Goal: Use online tool/utility: Utilize a website feature to perform a specific function

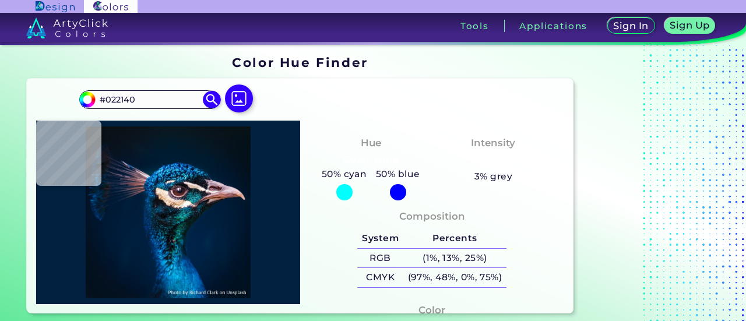
type input "#000000"
type input "#021121"
type input "#00182e"
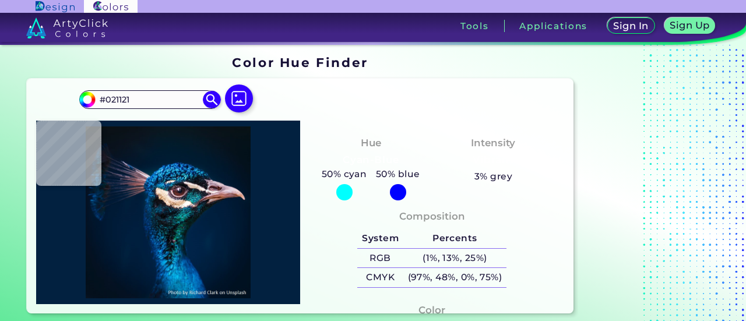
type input "#00182E"
type input "#011931"
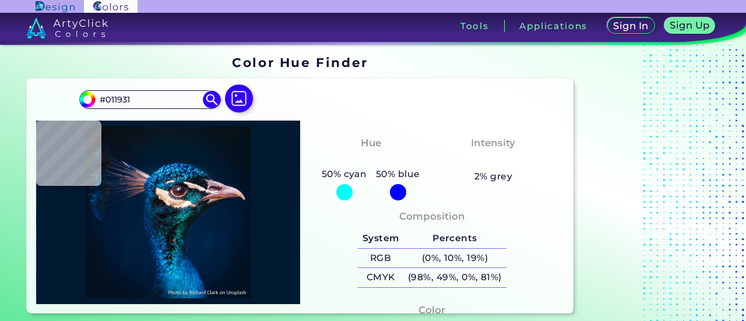
type input "#001a31"
type input "#001A31"
type input "#011a2e"
type input "#011A2E"
type input "#03192a"
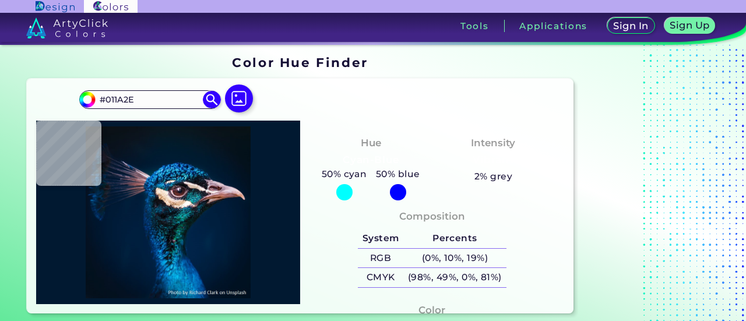
type input "#03192A"
type input "#081722"
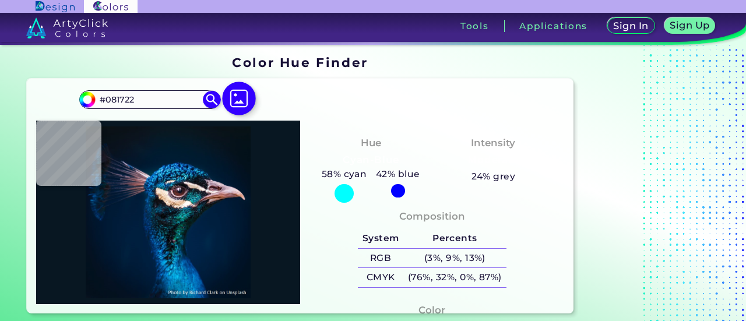
click at [237, 96] on img at bounding box center [239, 99] width 34 height 34
click at [0, 0] on input "file" at bounding box center [0, 0] width 0 height 0
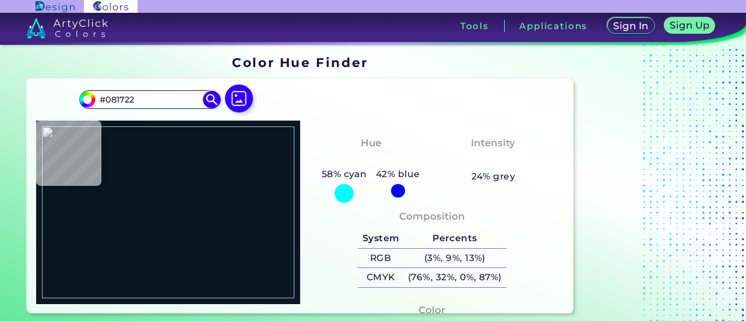
type input "#0c0c0e"
type input "#0C0C0E"
type input "#000000"
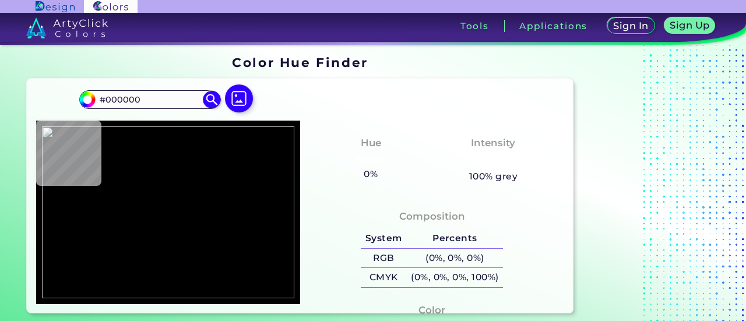
type input "#070709"
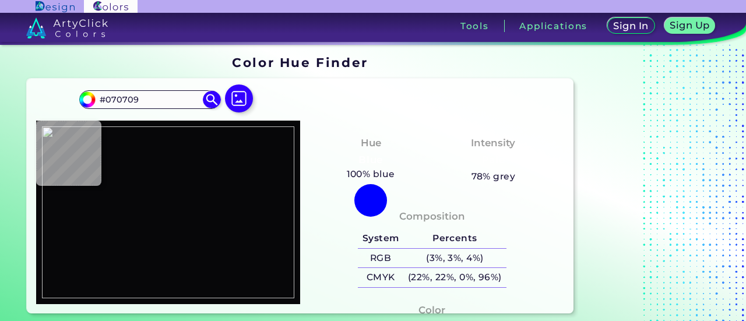
click at [193, 227] on img at bounding box center [168, 212] width 252 height 172
drag, startPoint x: 158, startPoint y: 96, endPoint x: 99, endPoint y: 100, distance: 59.0
click at [99, 100] on input "#070709" at bounding box center [150, 100] width 108 height 16
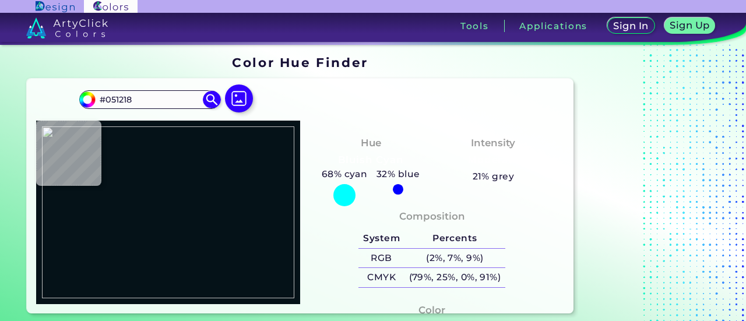
type input "#000000"
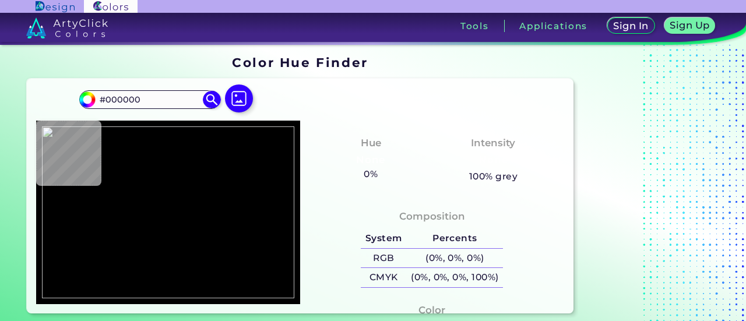
type input "#3c3c3c"
type input "#3C3C3C"
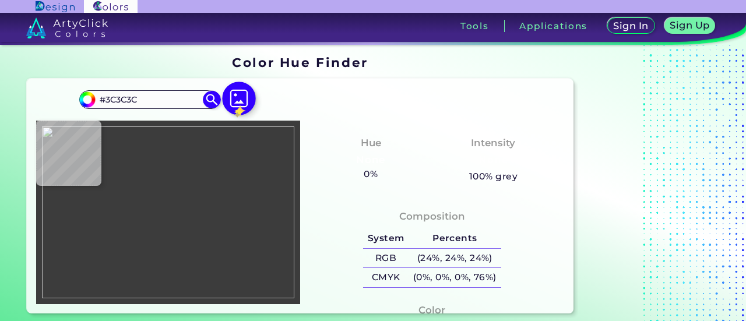
click at [234, 101] on img at bounding box center [239, 99] width 34 height 34
click at [0, 0] on input "file" at bounding box center [0, 0] width 0 height 0
type input "#000000"
type input "#3c3c3c"
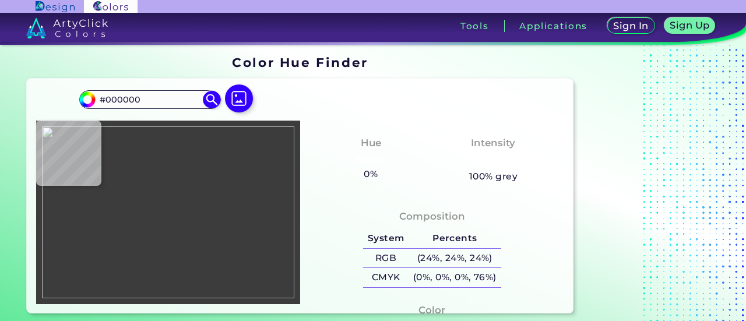
type input "#3C3C3C"
type input "#1f2020"
type input "#1F2020"
type input "#000000"
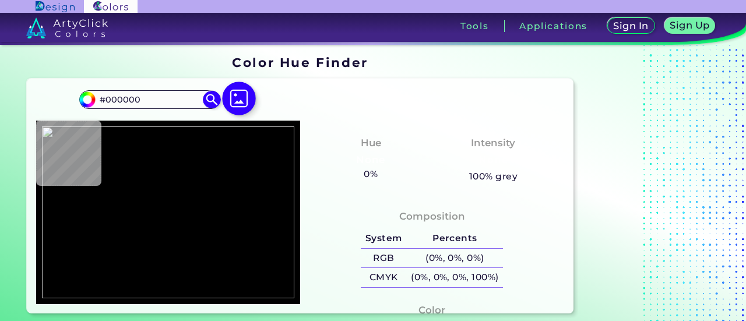
click at [241, 100] on img at bounding box center [239, 99] width 34 height 34
click at [0, 0] on input "file" at bounding box center [0, 0] width 0 height 0
type input "#0c0c0e"
type input "#0C0C0E"
type input "#131416"
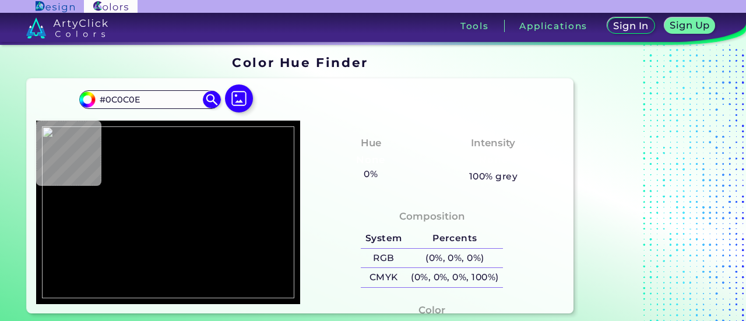
type input "#131416"
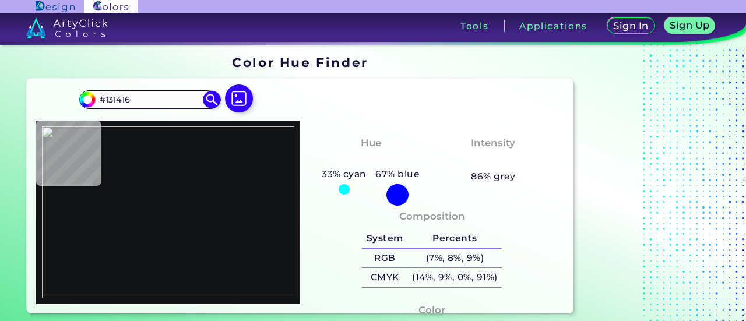
type input "#1e1f22"
type input "#1E1F22"
type input "#2d2e32"
type input "#2D2E32"
type input "#131416"
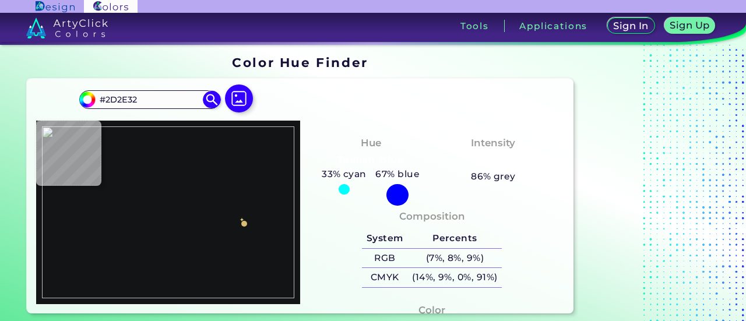
type input "#131416"
click at [248, 219] on img at bounding box center [168, 212] width 252 height 172
click at [168, 98] on input "#131416" at bounding box center [150, 100] width 108 height 16
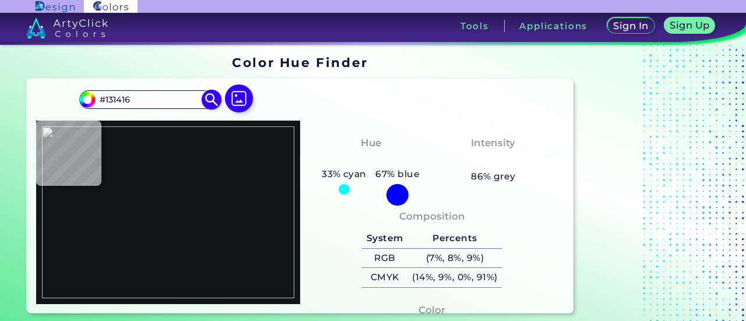
click at [213, 104] on img at bounding box center [212, 99] width 20 height 20
